Goal: Task Accomplishment & Management: Use online tool/utility

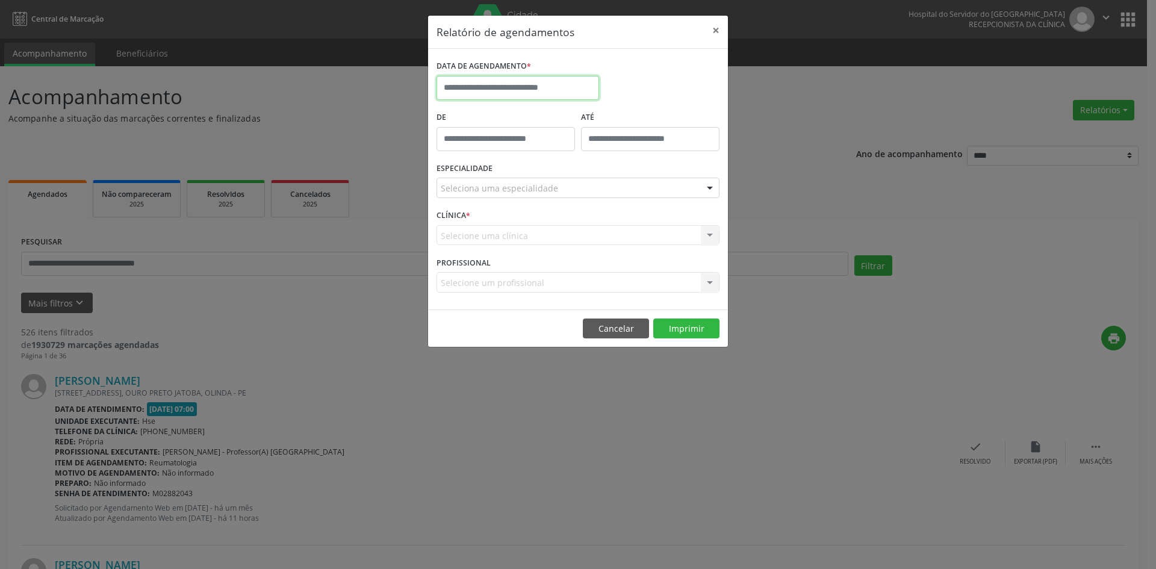
click at [509, 82] on input "text" at bounding box center [518, 88] width 163 height 24
click at [611, 115] on icon at bounding box center [612, 115] width 8 height 8
select select "*"
click at [527, 149] on span "1" at bounding box center [528, 150] width 23 height 23
type input "**********"
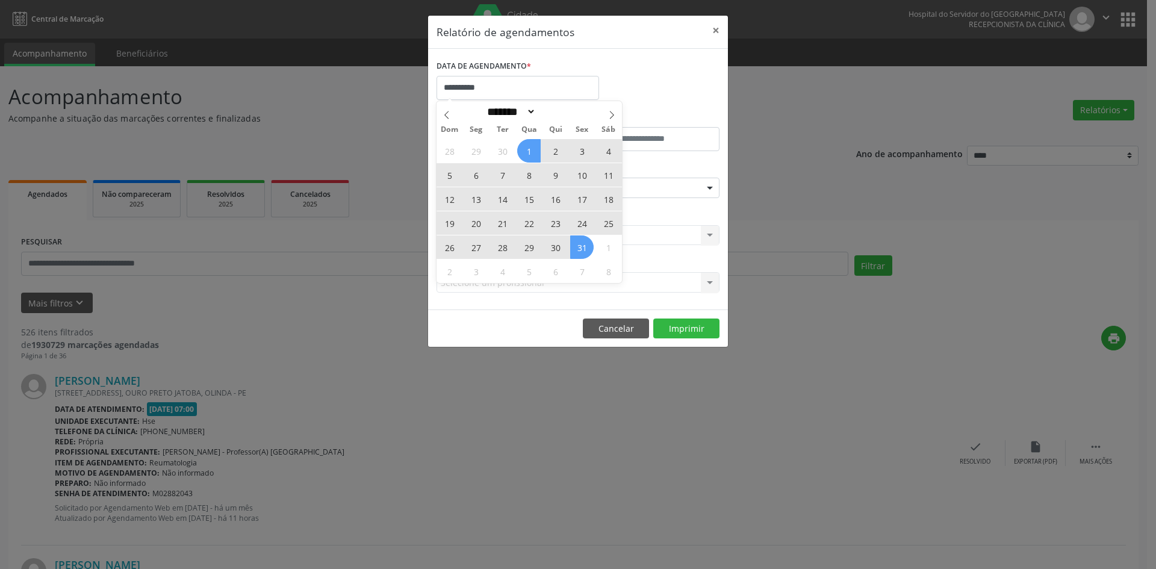
drag, startPoint x: 527, startPoint y: 149, endPoint x: 579, endPoint y: 244, distance: 108.3
click at [579, 244] on div "28 29 30 1 2 3 4 5 6 7 8 9 10 11 12 13 14 15 16 17 18 19 20 21 22 23 24 25 26 2…" at bounding box center [529, 210] width 185 height 145
click at [579, 244] on span "31" at bounding box center [581, 246] width 23 height 23
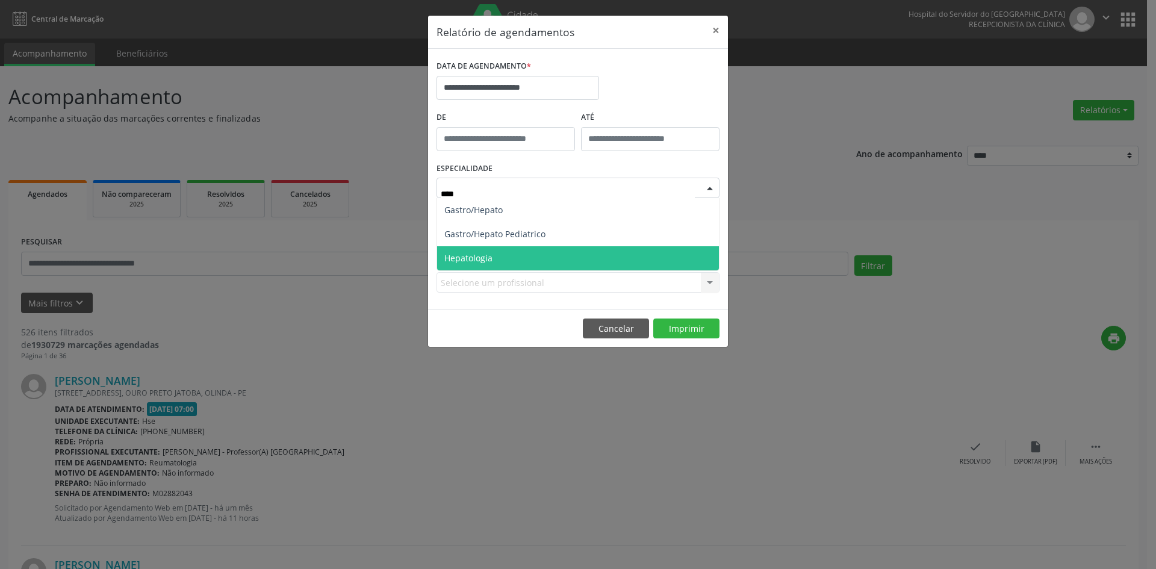
click at [496, 255] on span "Hepatologia" at bounding box center [578, 258] width 282 height 24
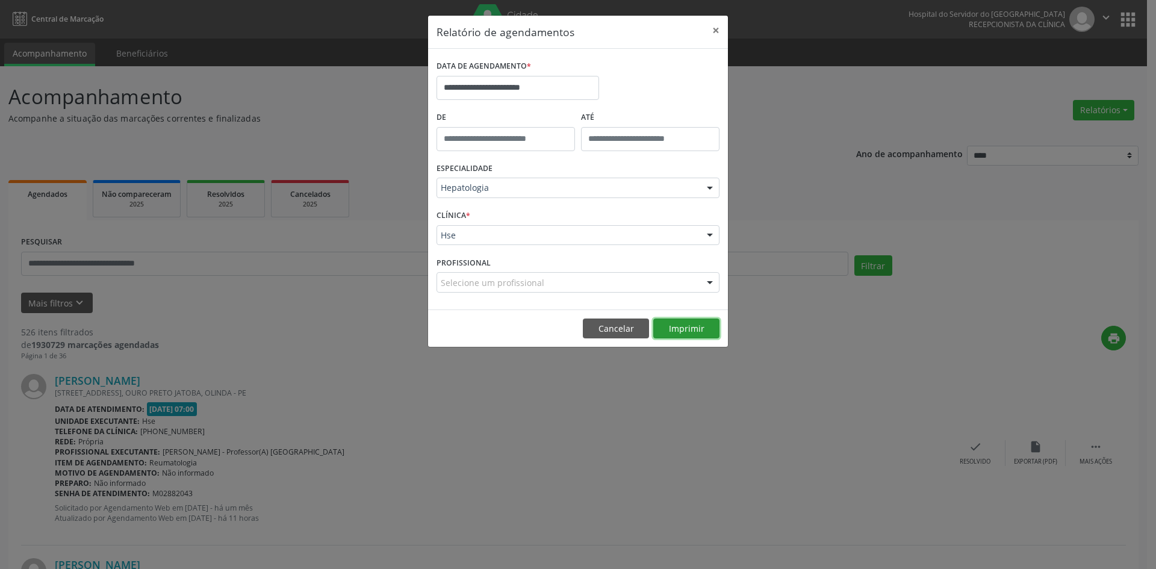
click at [685, 331] on button "Imprimir" at bounding box center [686, 329] width 66 height 20
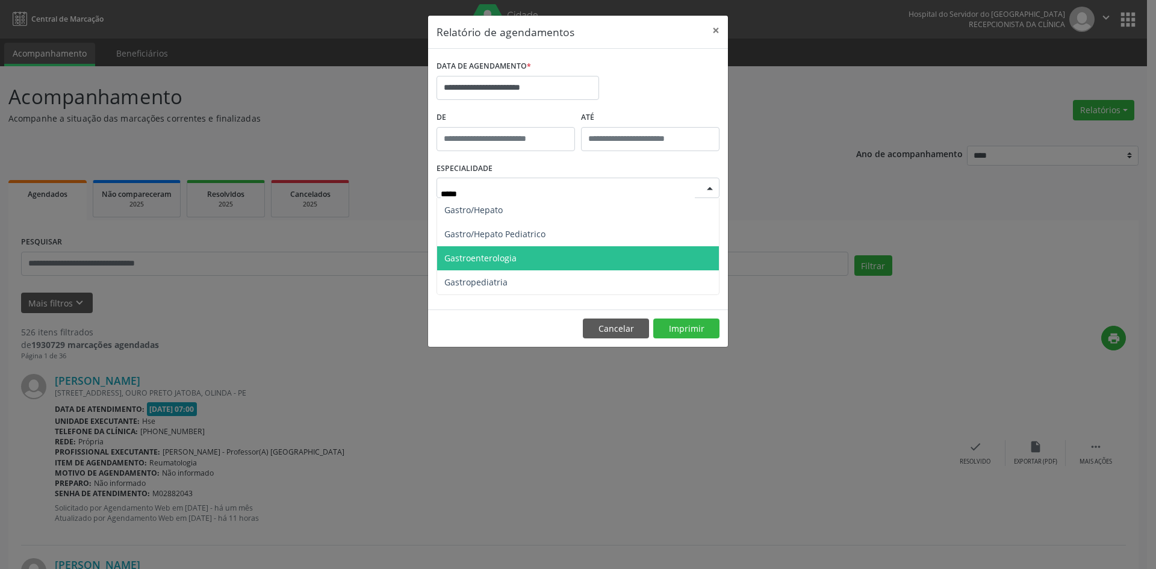
type input "******"
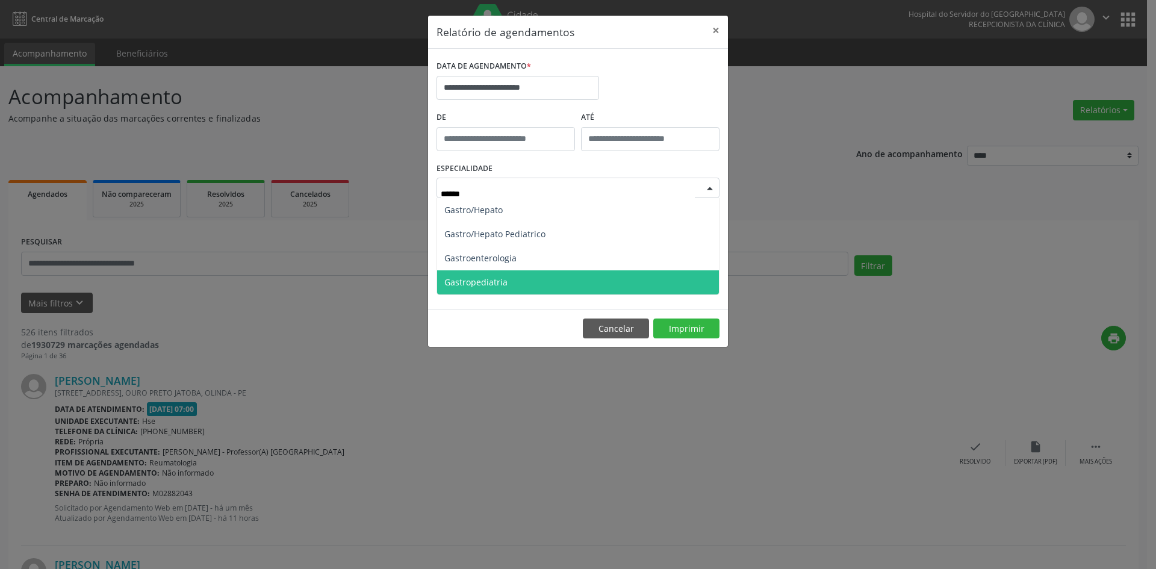
click at [506, 279] on span "Gastropediatria" at bounding box center [578, 282] width 282 height 24
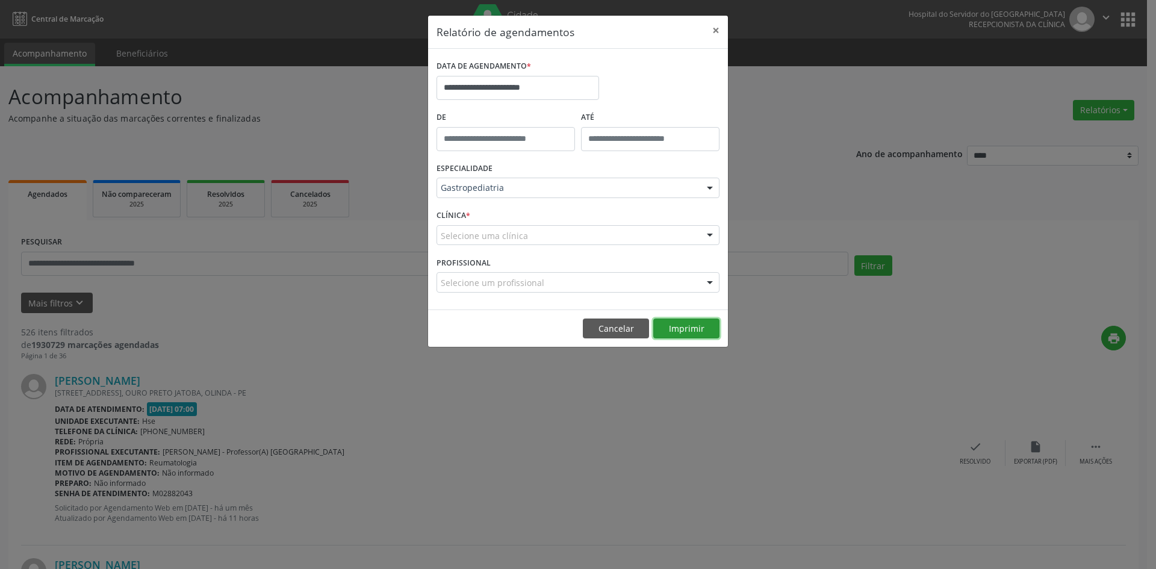
click at [680, 327] on button "Imprimir" at bounding box center [686, 329] width 66 height 20
click at [708, 284] on div at bounding box center [710, 283] width 18 height 20
click at [618, 238] on div "Selecione uma clínica" at bounding box center [578, 235] width 283 height 20
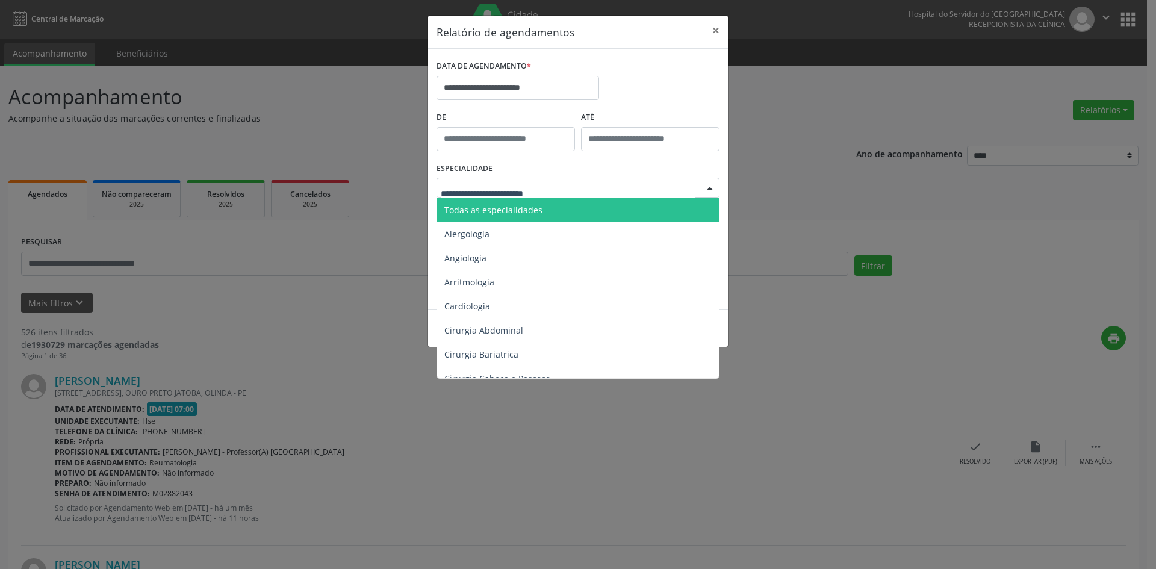
click at [558, 208] on span "Todas as especialidades" at bounding box center [579, 210] width 284 height 24
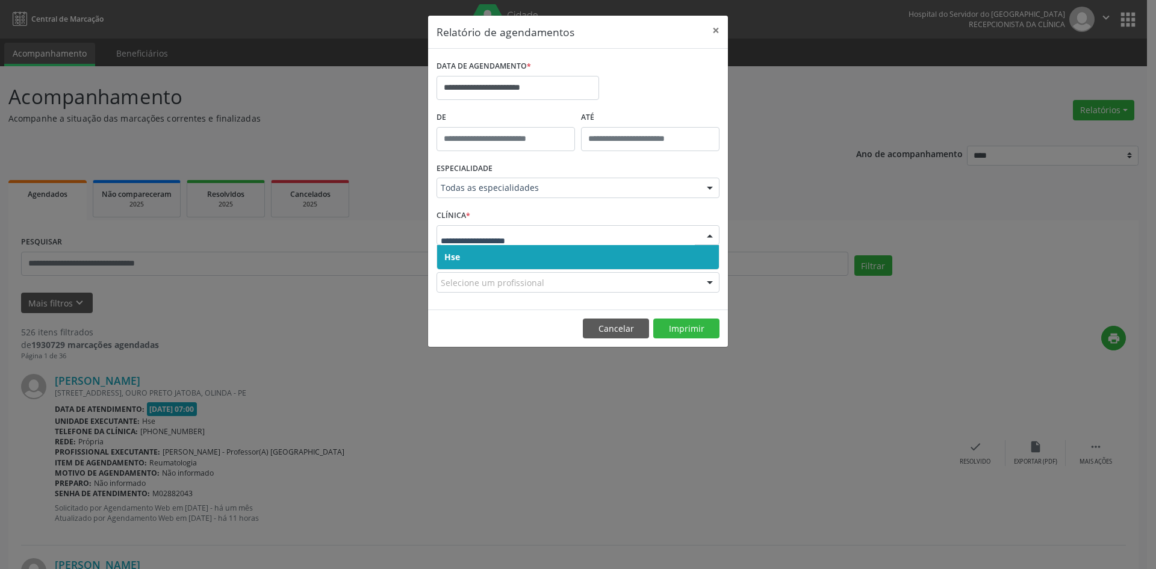
drag, startPoint x: 576, startPoint y: 257, endPoint x: 579, endPoint y: 235, distance: 22.0
click at [576, 257] on span "Hse" at bounding box center [578, 257] width 282 height 24
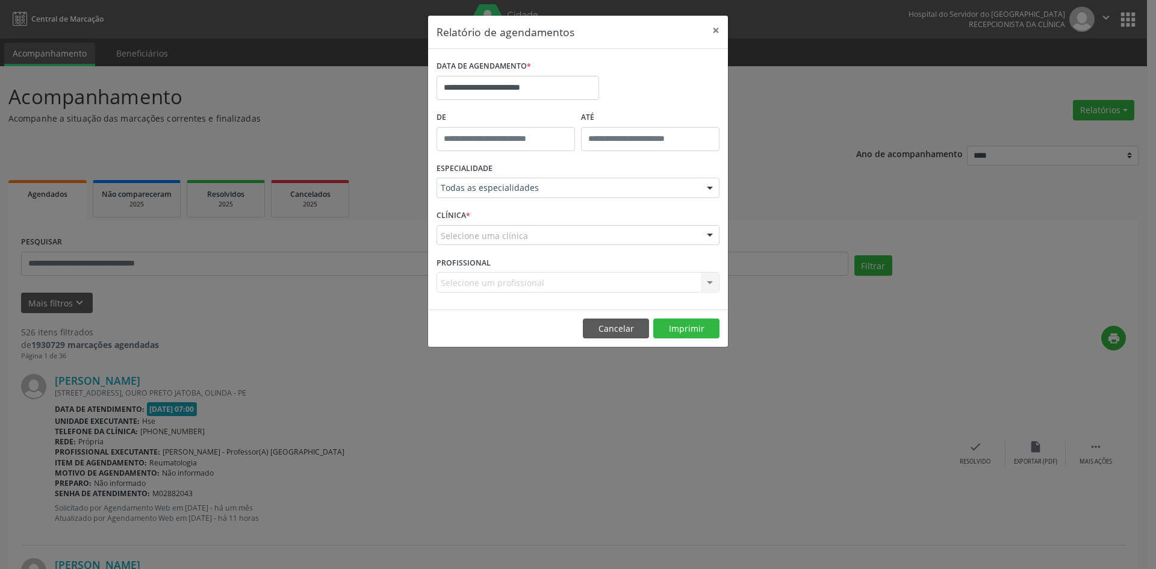
click at [580, 232] on div "Selecione uma clínica" at bounding box center [578, 235] width 283 height 20
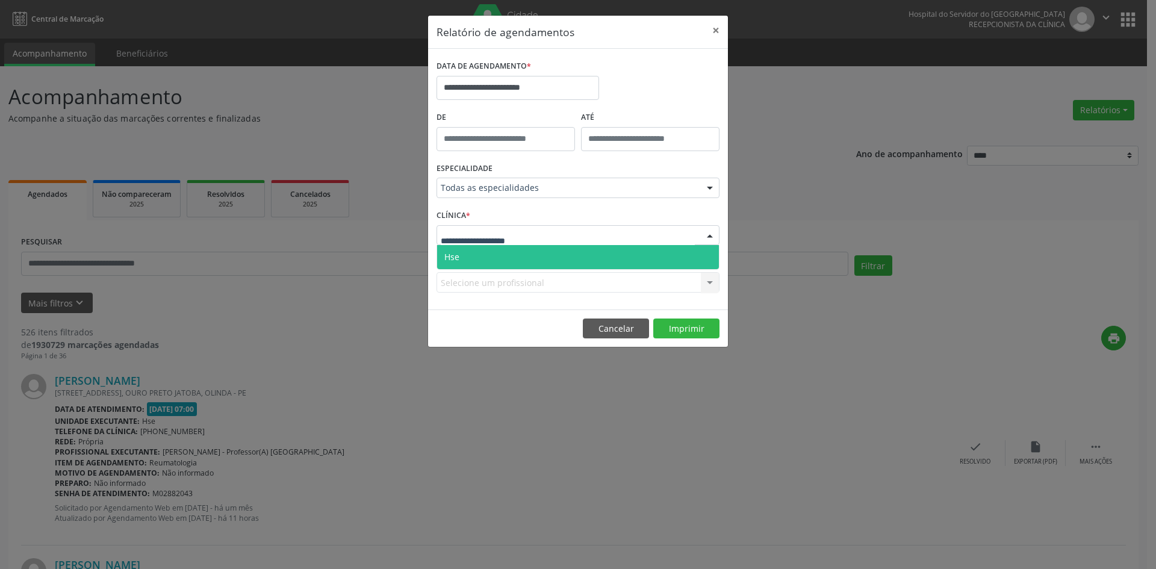
click at [579, 252] on span "Hse" at bounding box center [578, 257] width 282 height 24
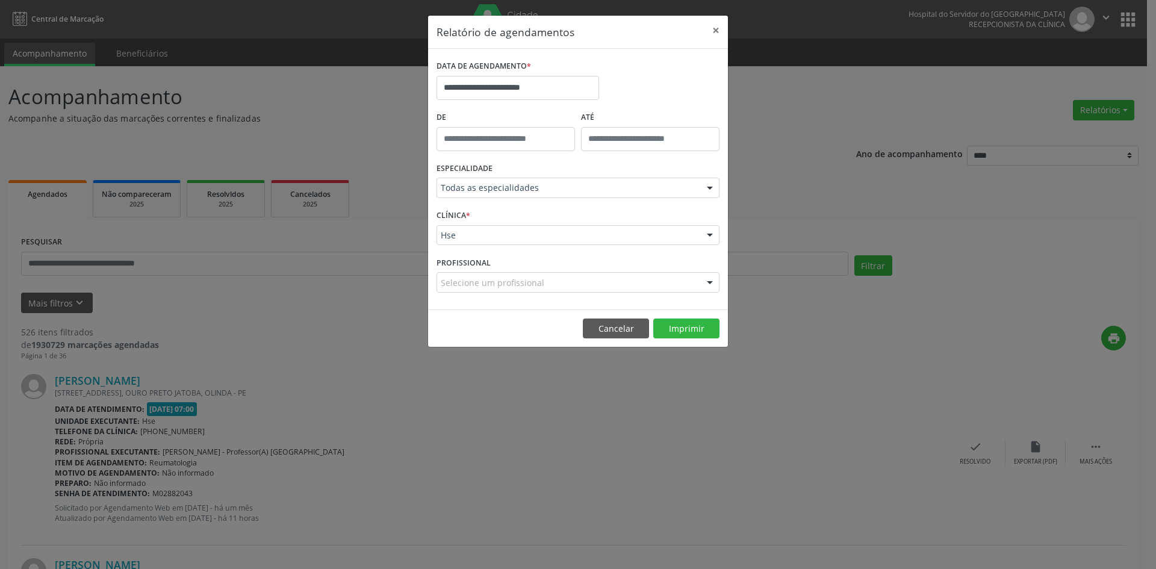
click at [709, 282] on div at bounding box center [710, 283] width 18 height 20
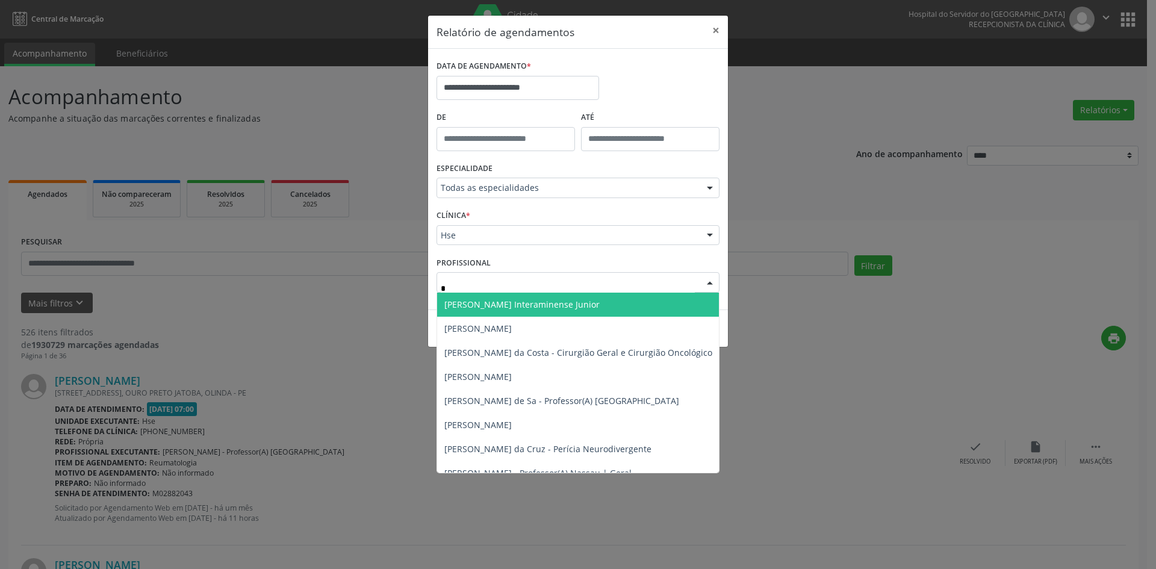
type input "**"
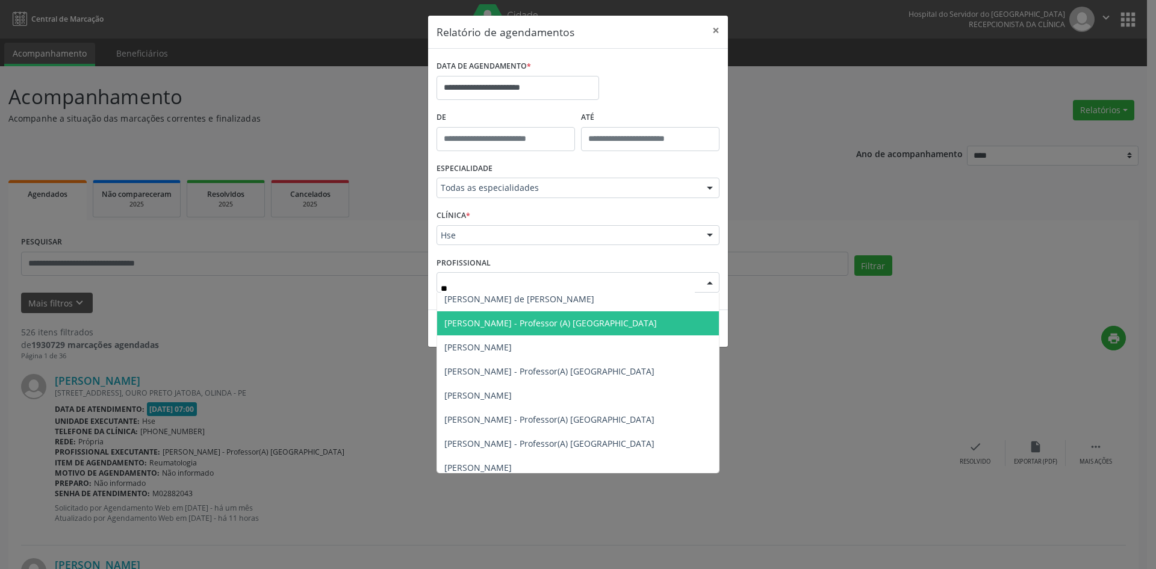
scroll to position [1084, 0]
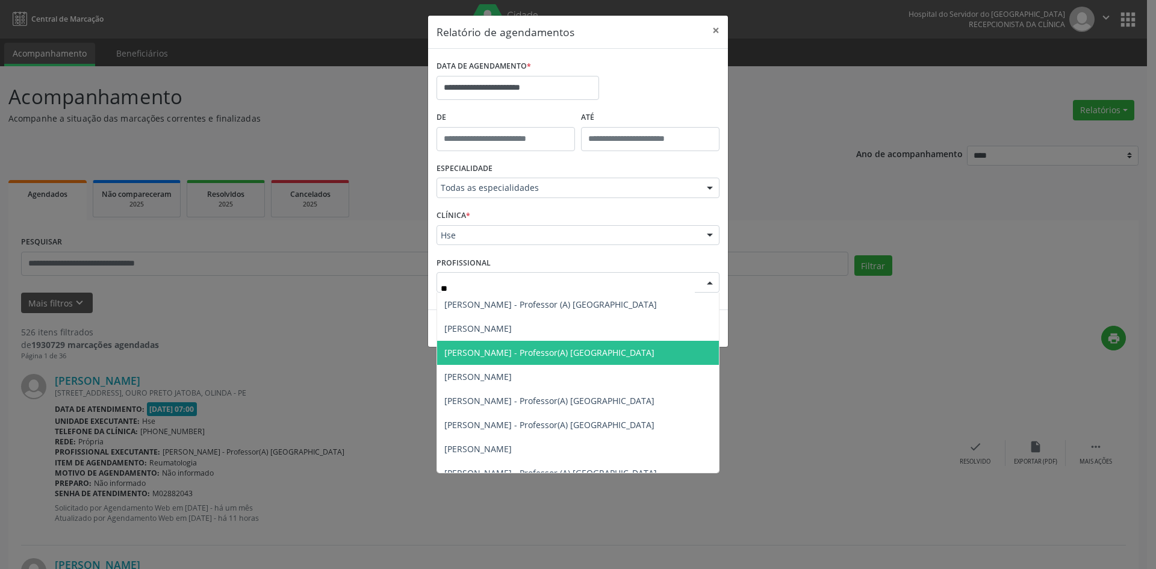
click at [509, 351] on span "[PERSON_NAME] - Professor(A) [GEOGRAPHIC_DATA]" at bounding box center [549, 352] width 210 height 11
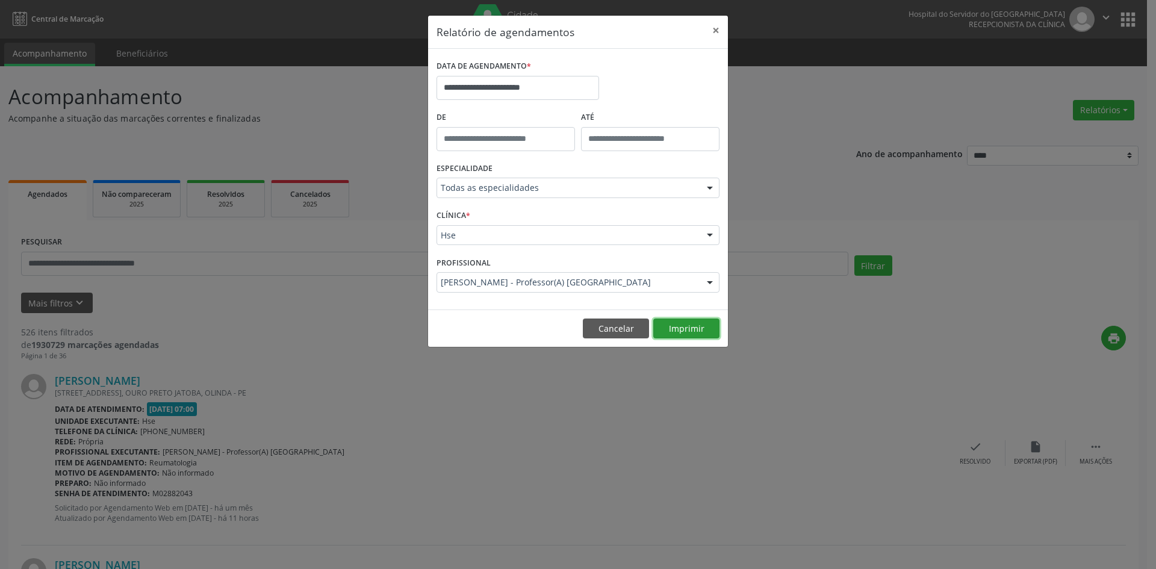
click at [692, 328] on button "Imprimir" at bounding box center [686, 329] width 66 height 20
